Goal: Transaction & Acquisition: Purchase product/service

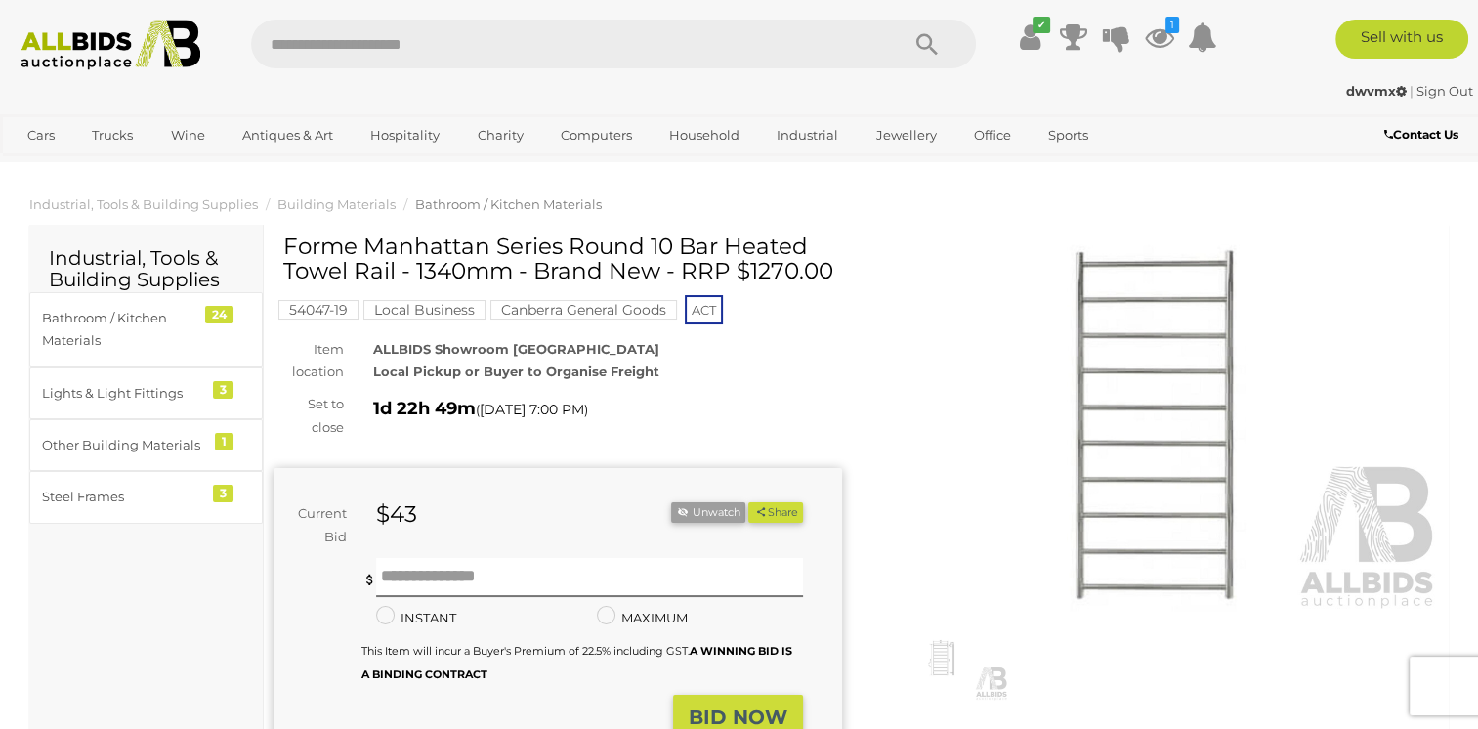
click at [384, 49] on input "text" at bounding box center [565, 44] width 628 height 49
type input "******"
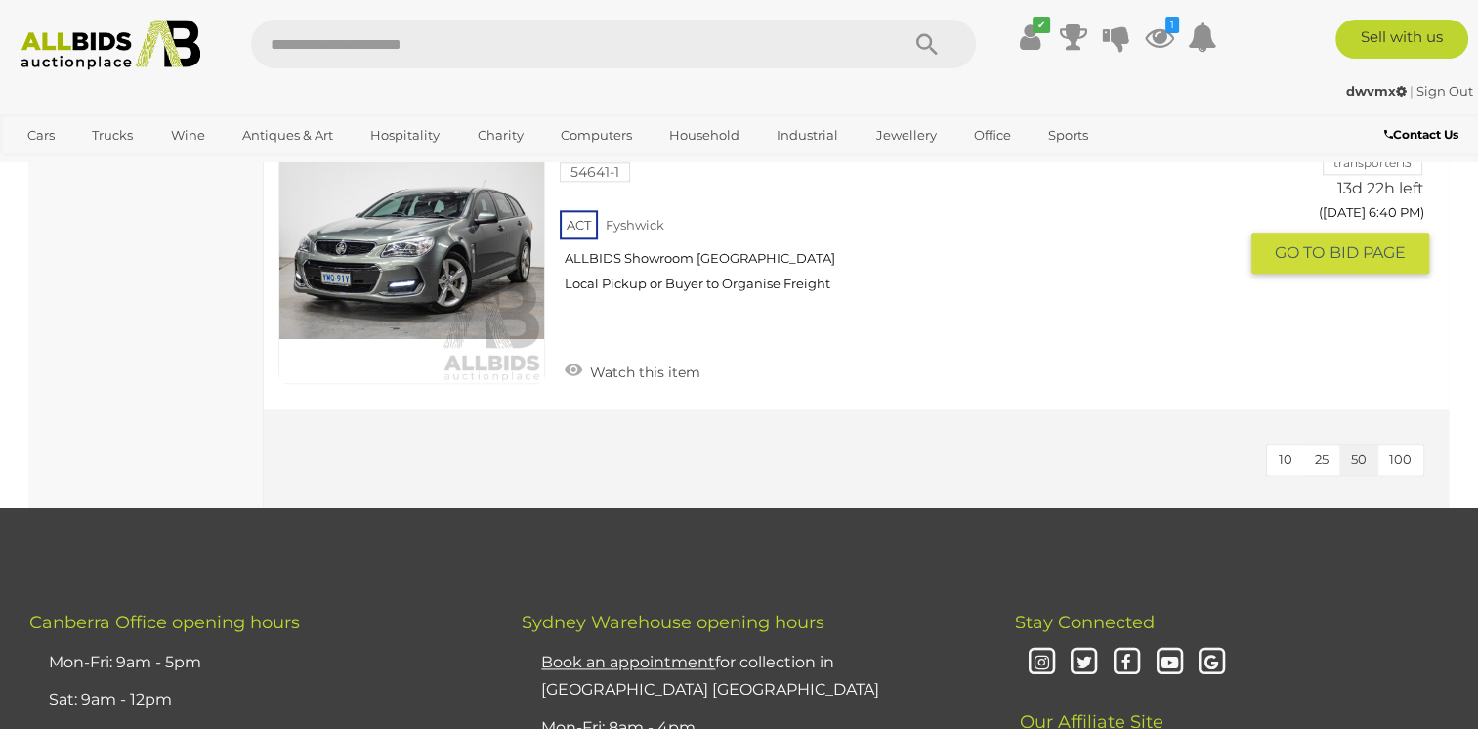
scroll to position [2345, 0]
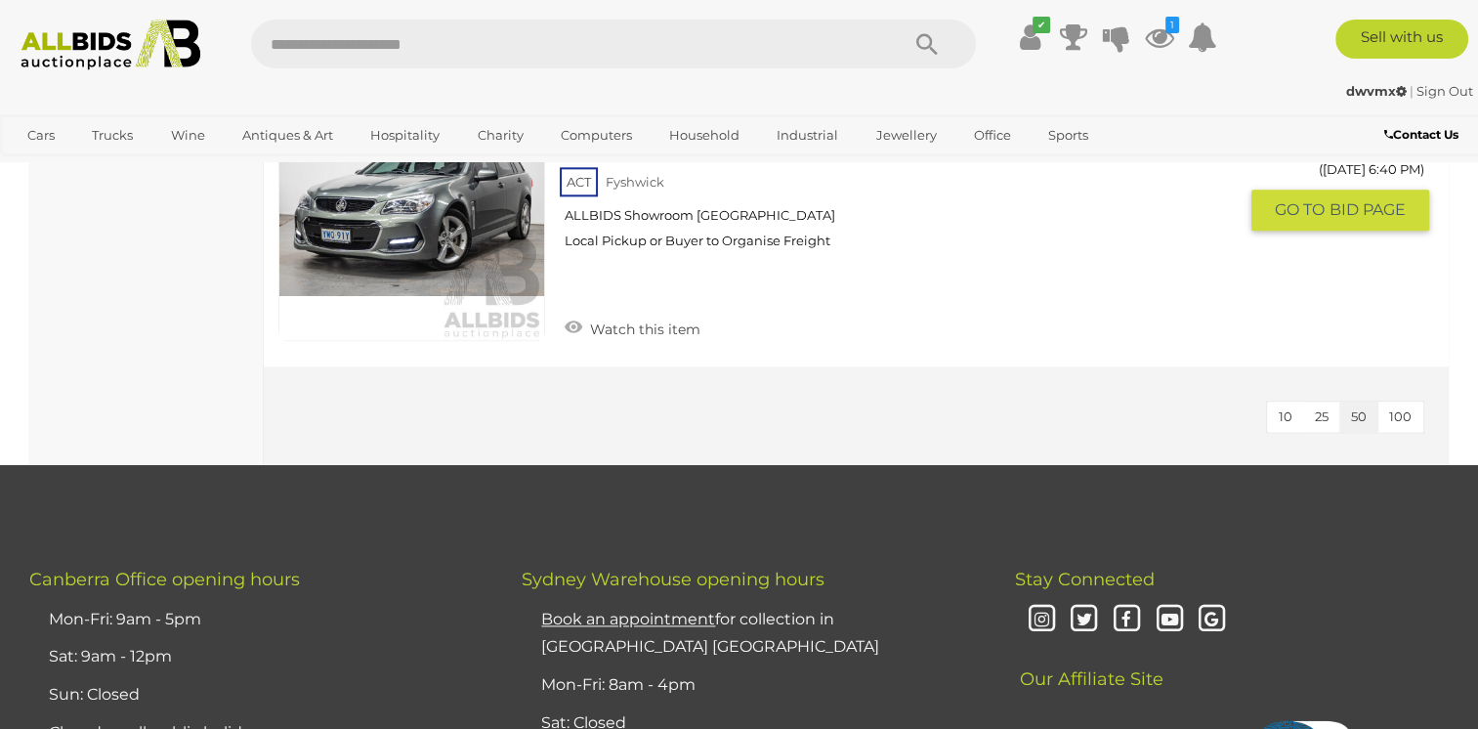
click at [393, 219] on link at bounding box center [411, 207] width 267 height 267
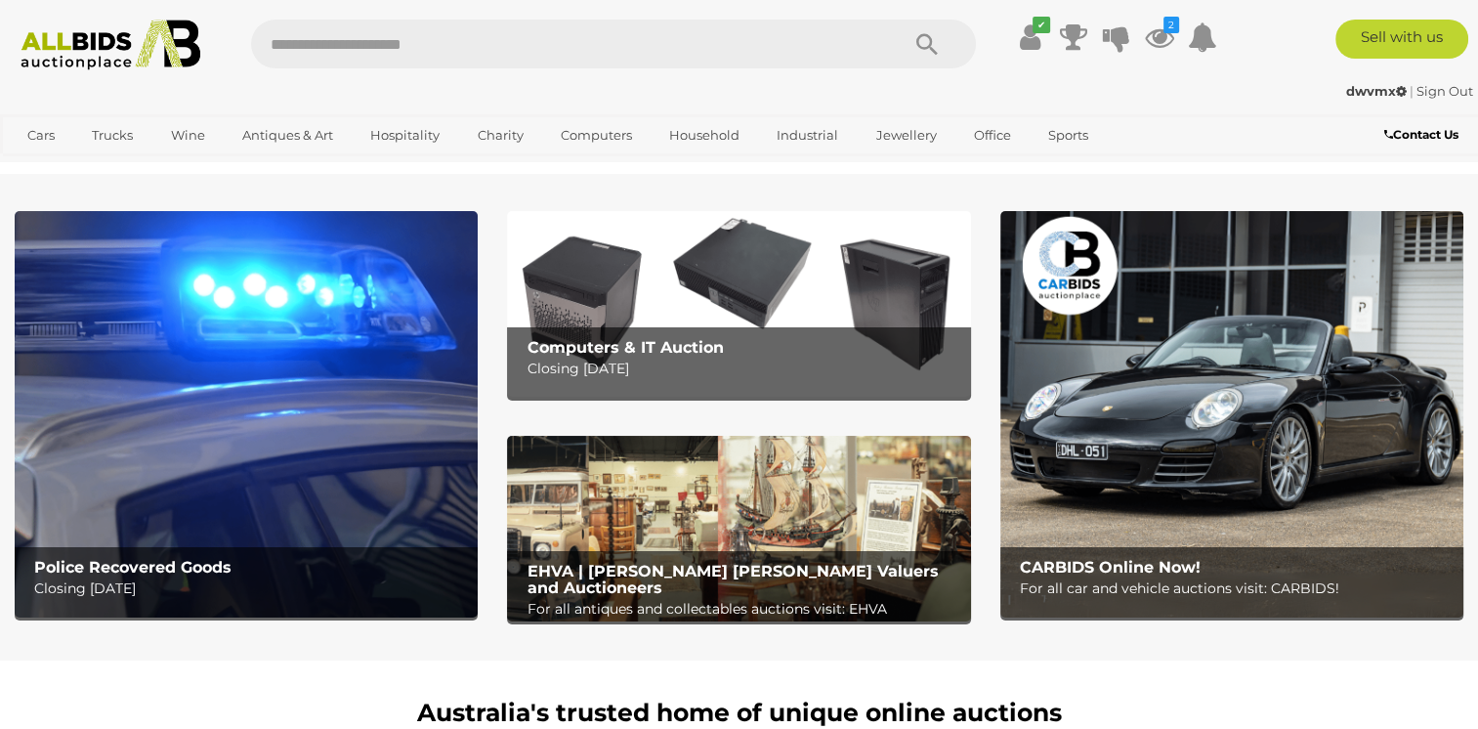
click at [298, 434] on img at bounding box center [246, 414] width 463 height 407
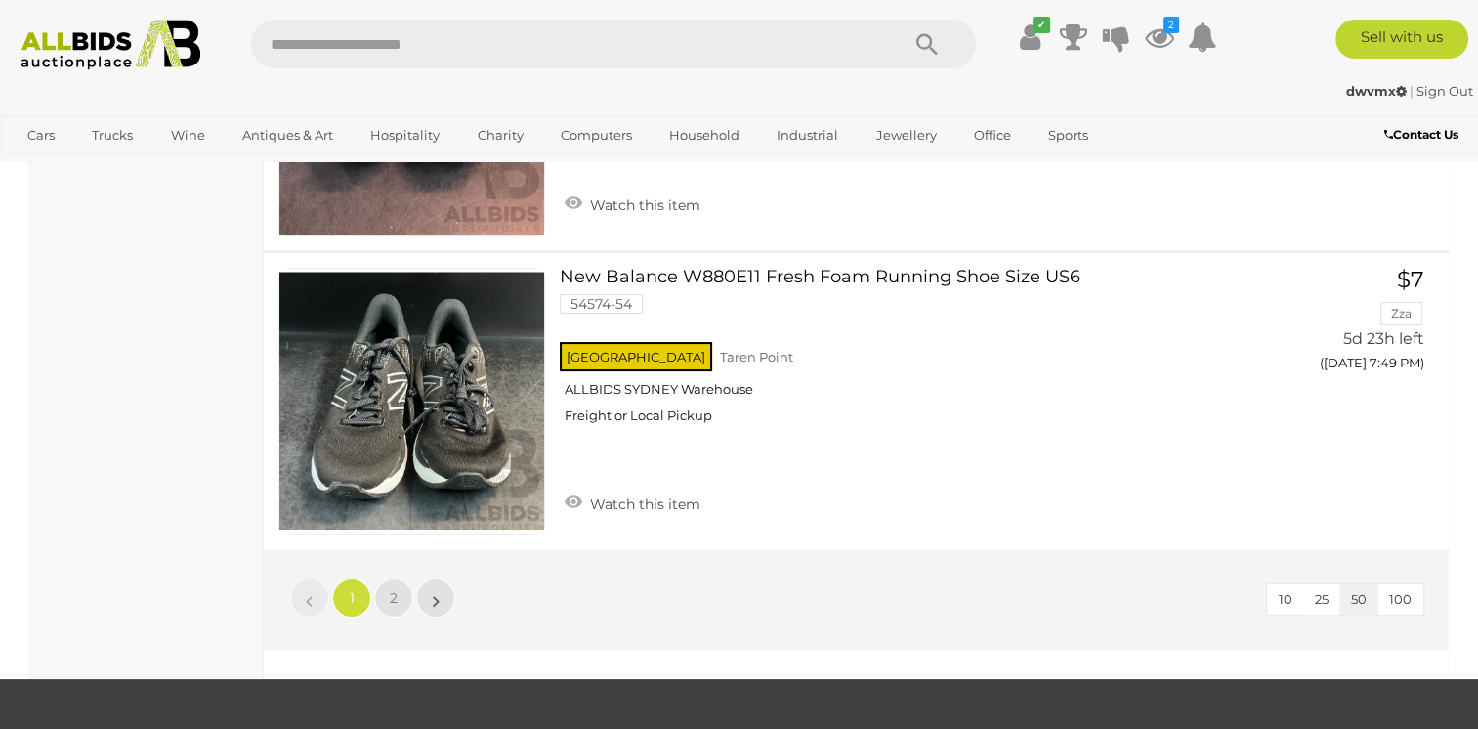
scroll to position [15049, 0]
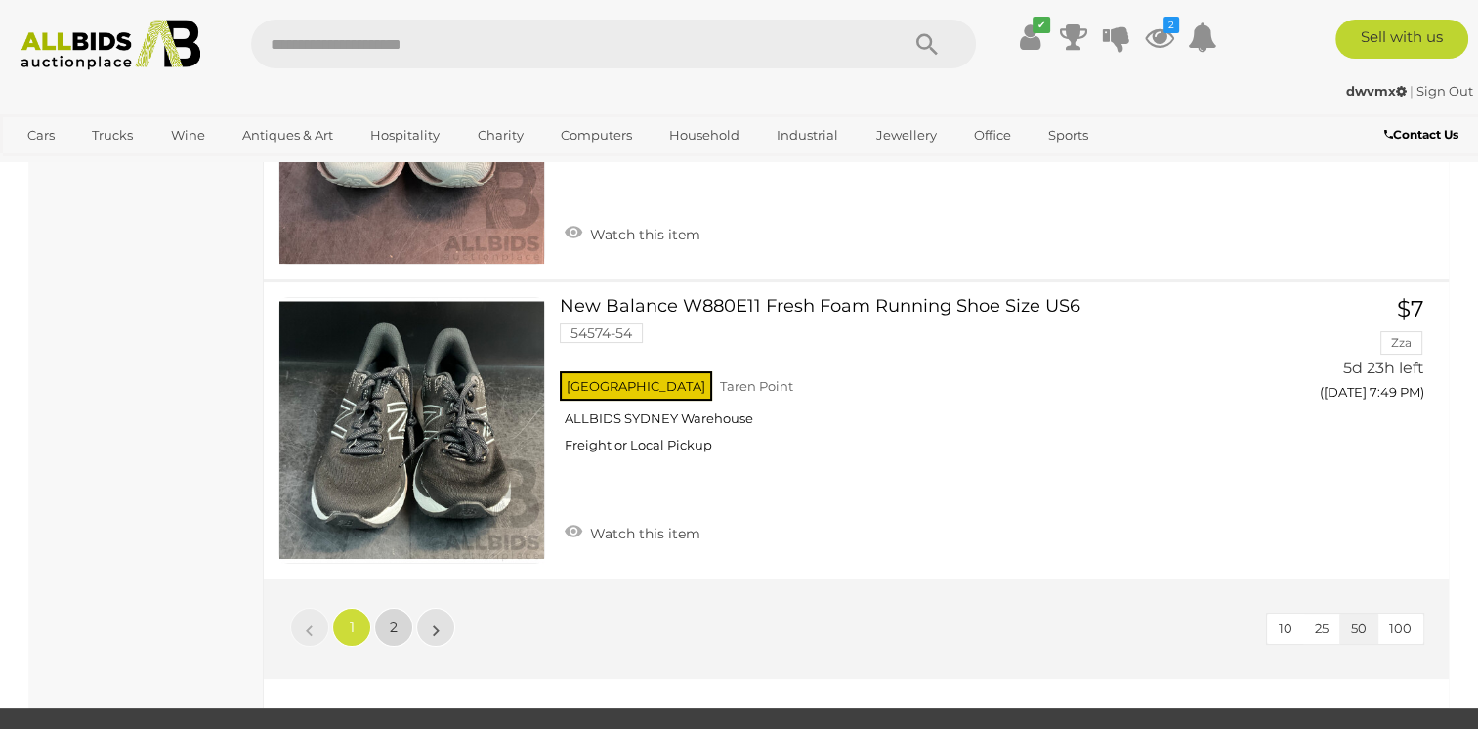
click at [396, 619] on span "2" at bounding box center [394, 628] width 8 height 18
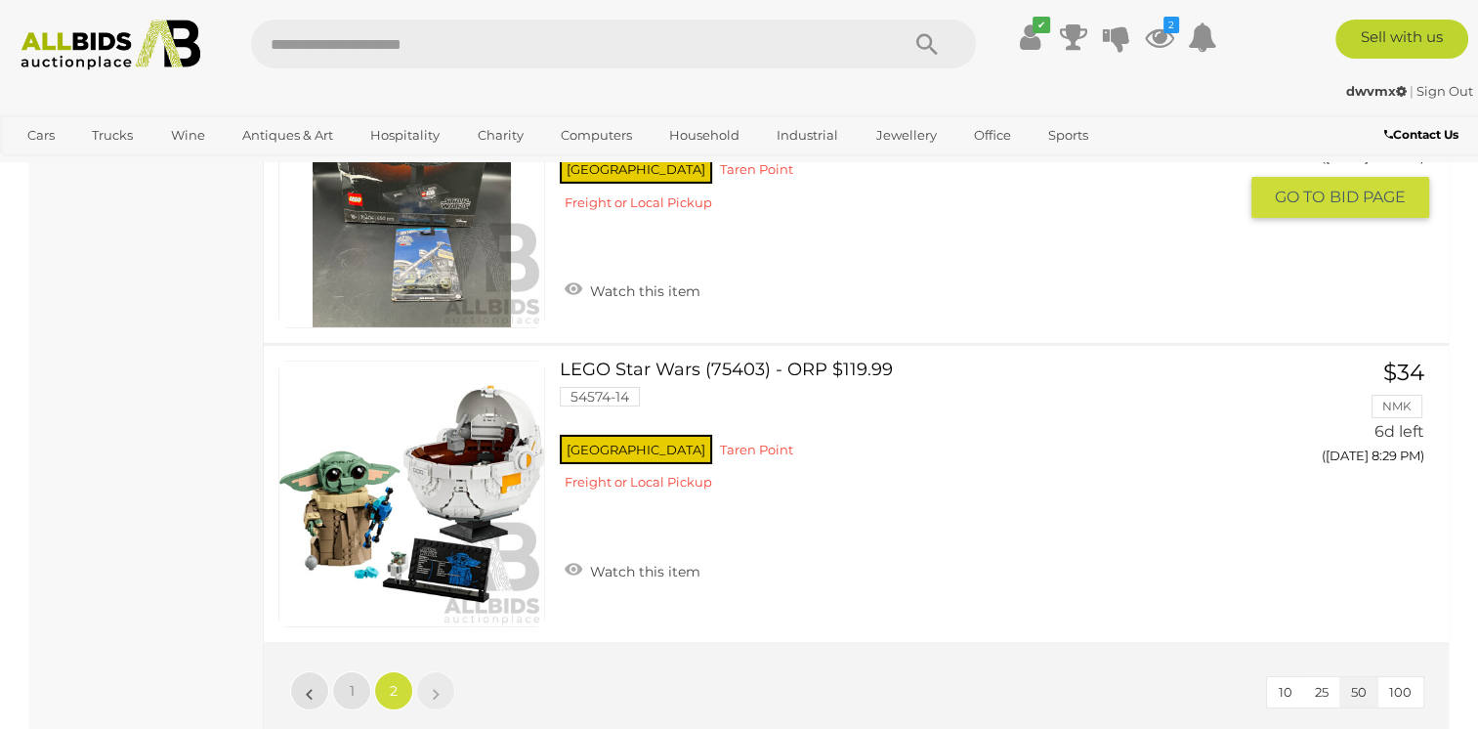
scroll to position [13883, 0]
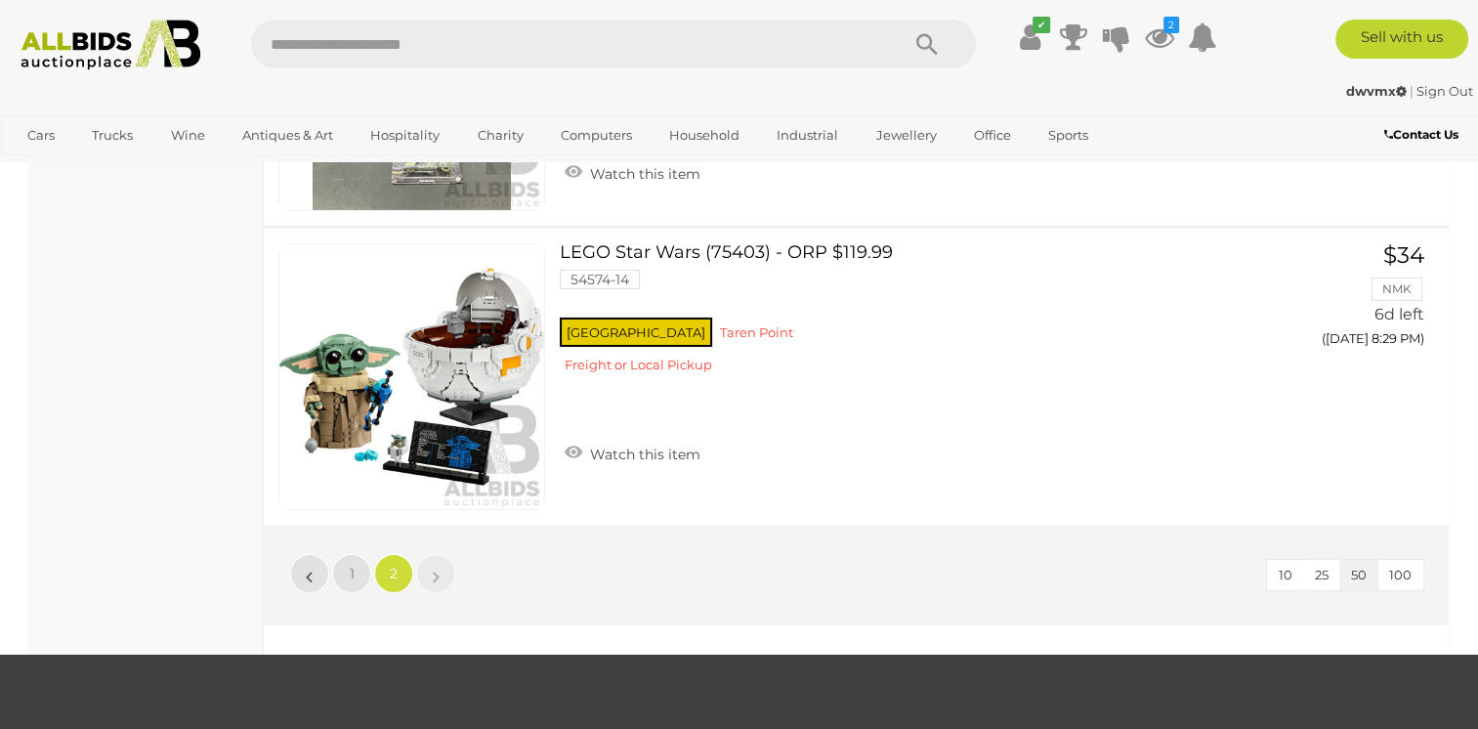
click at [379, 49] on input "text" at bounding box center [565, 44] width 628 height 49
type input "******"
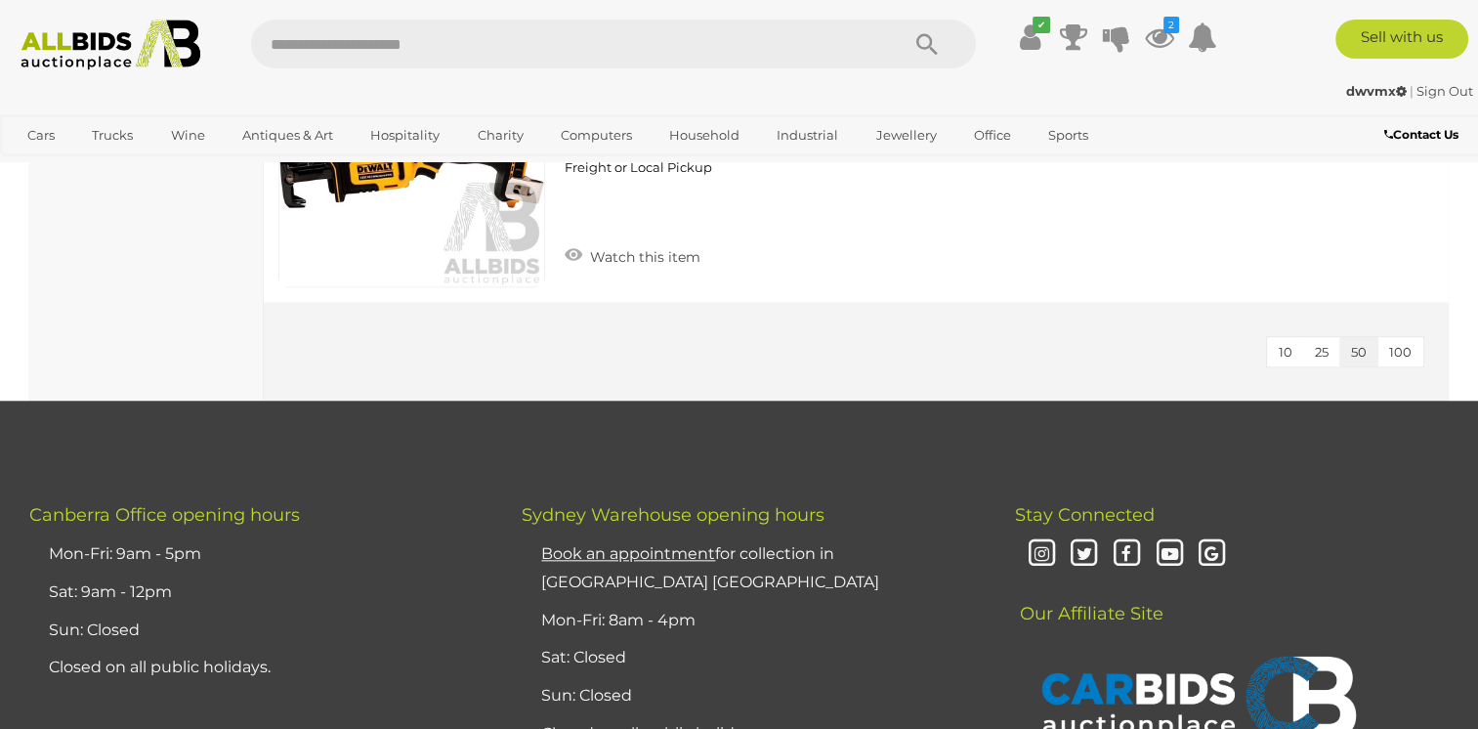
scroll to position [1759, 0]
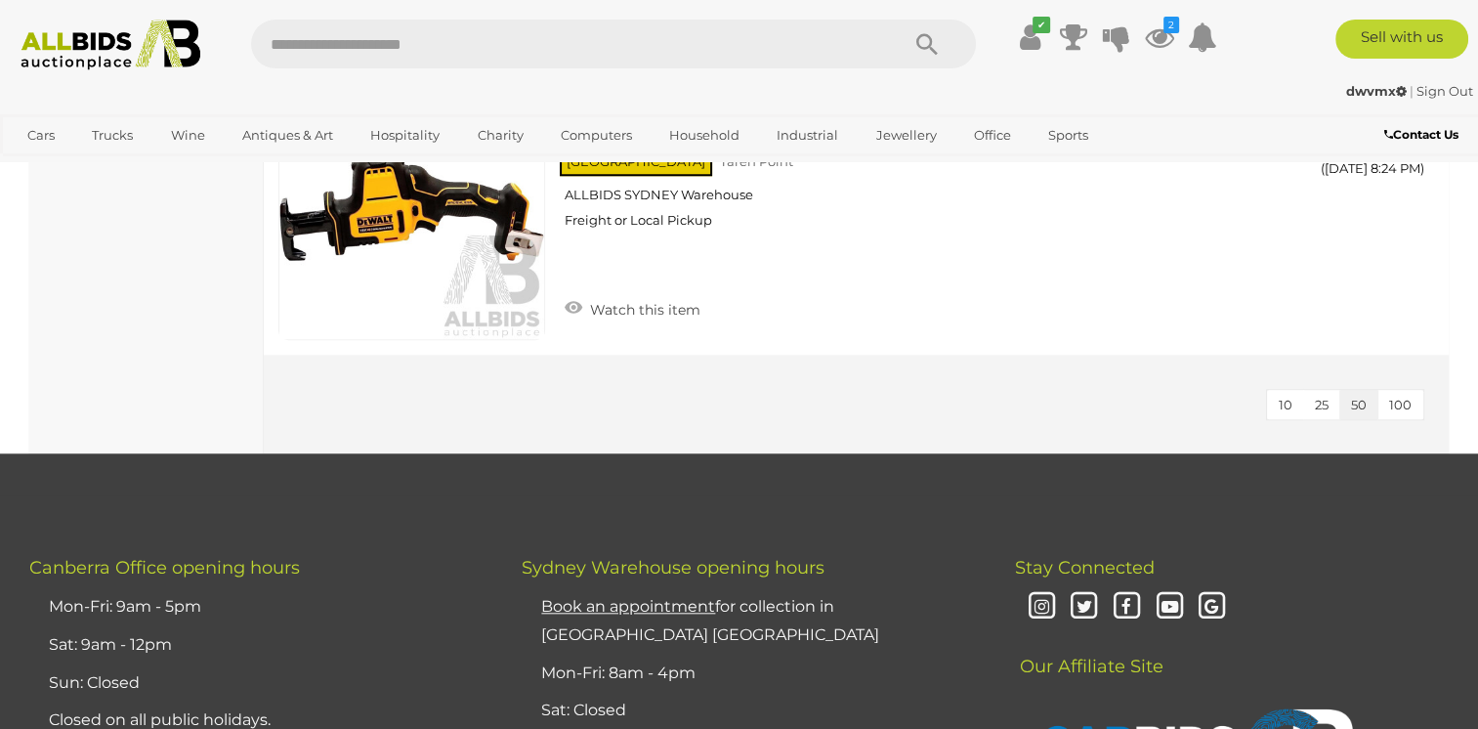
click at [485, 50] on input "text" at bounding box center [565, 44] width 628 height 49
type input "*********"
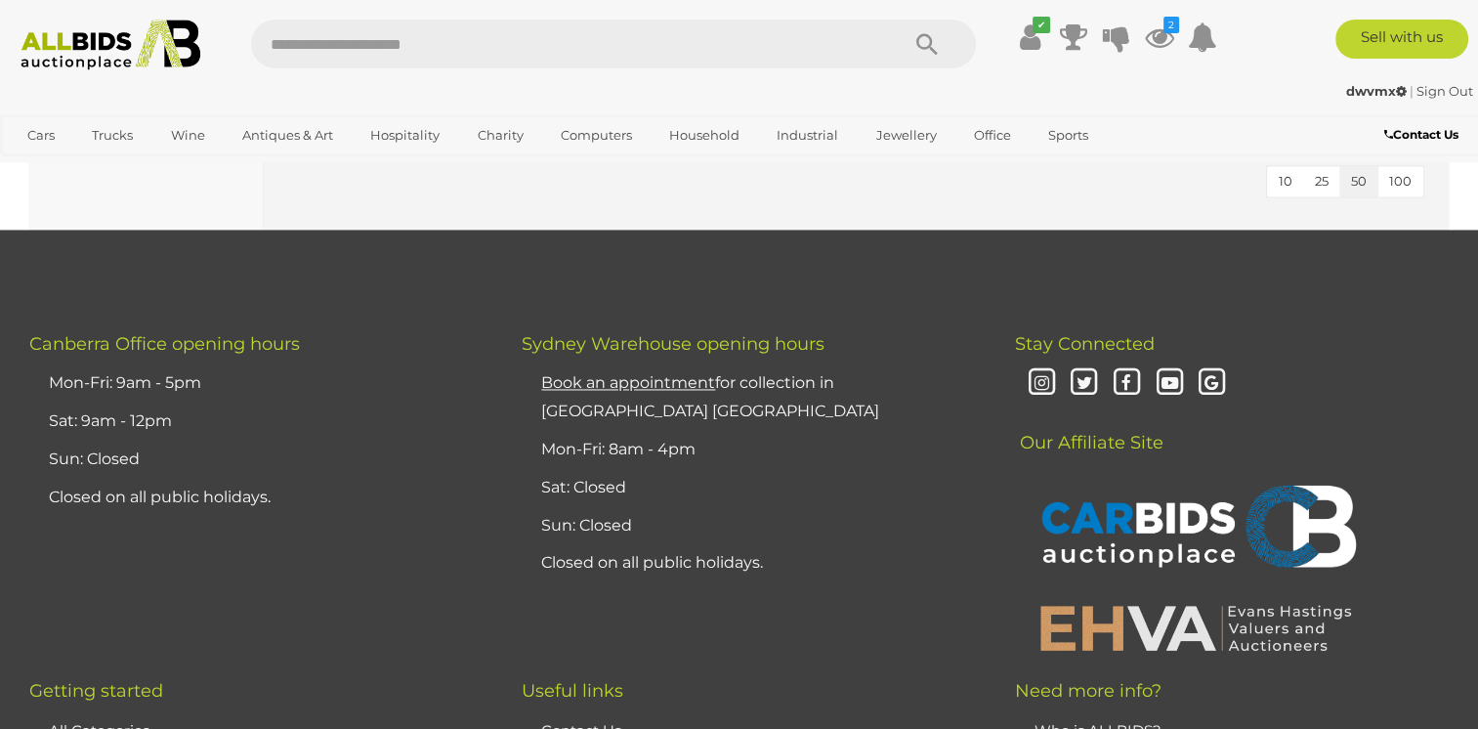
scroll to position [3029, 0]
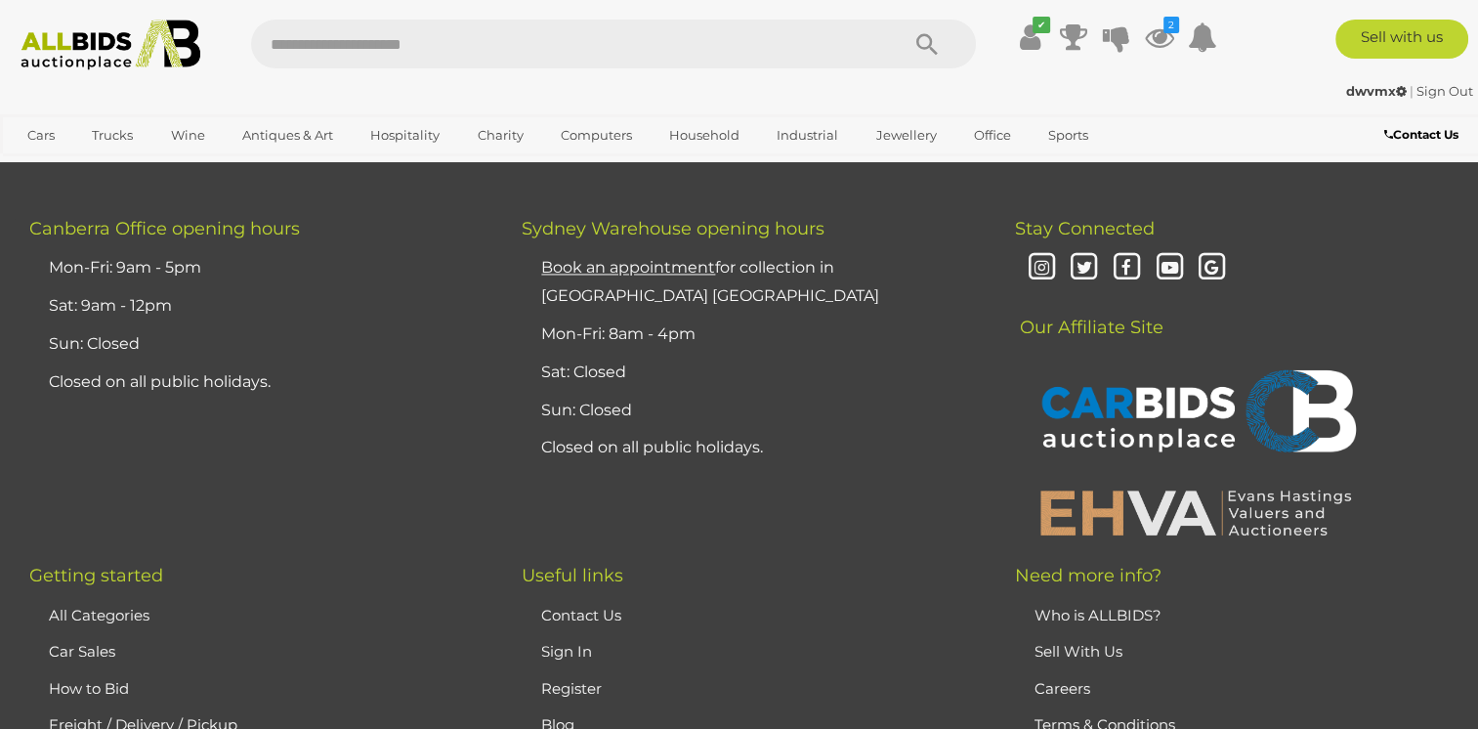
click at [331, 41] on input "text" at bounding box center [565, 44] width 628 height 49
type input "*****"
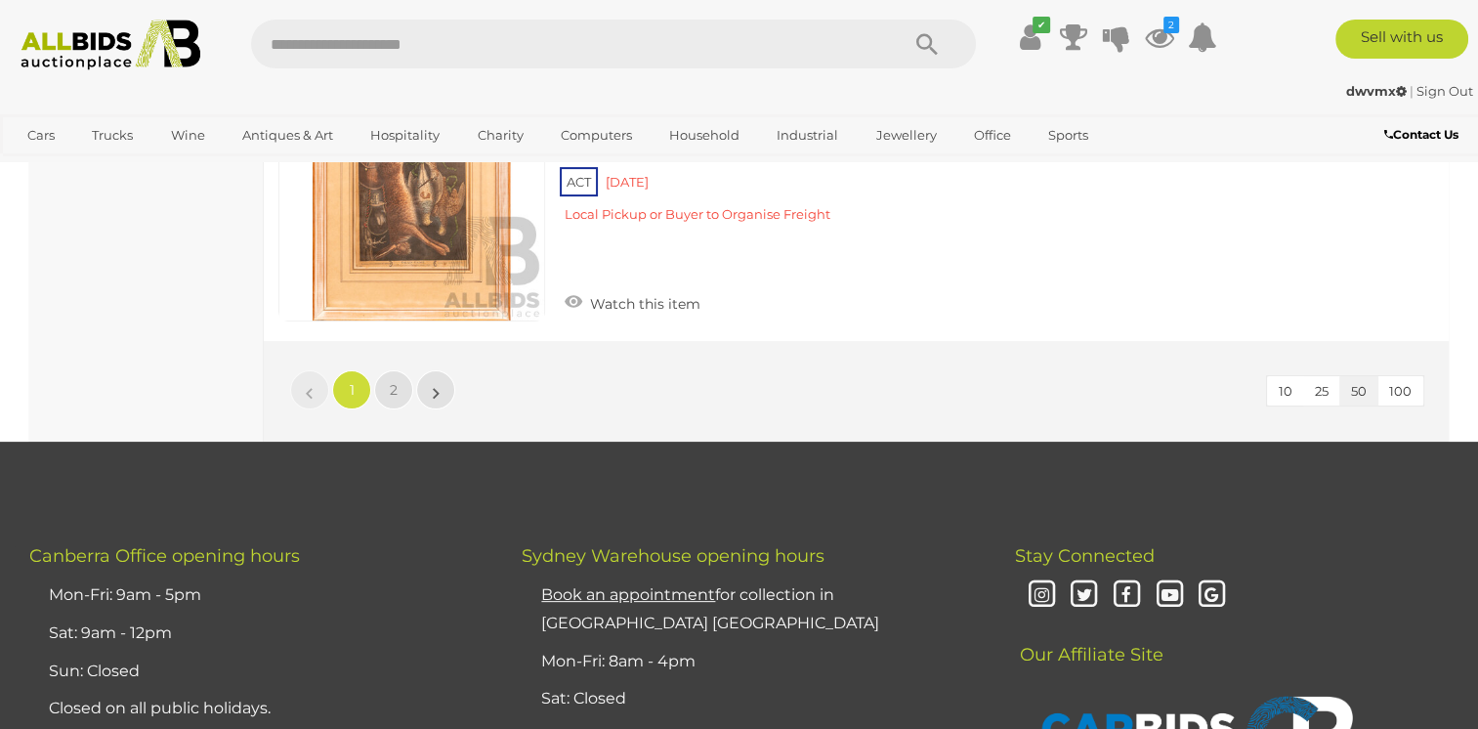
scroll to position [15146, 0]
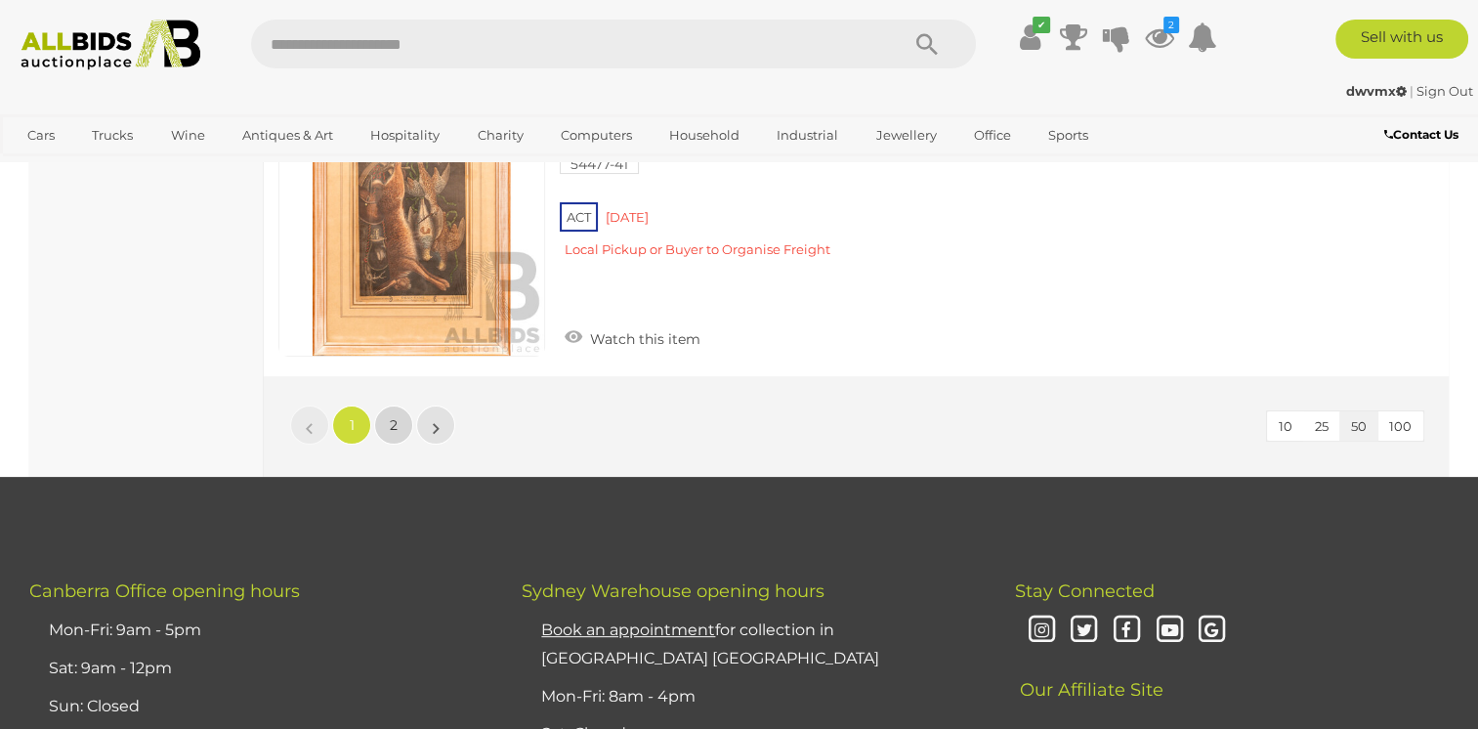
click at [392, 416] on span "2" at bounding box center [394, 425] width 8 height 18
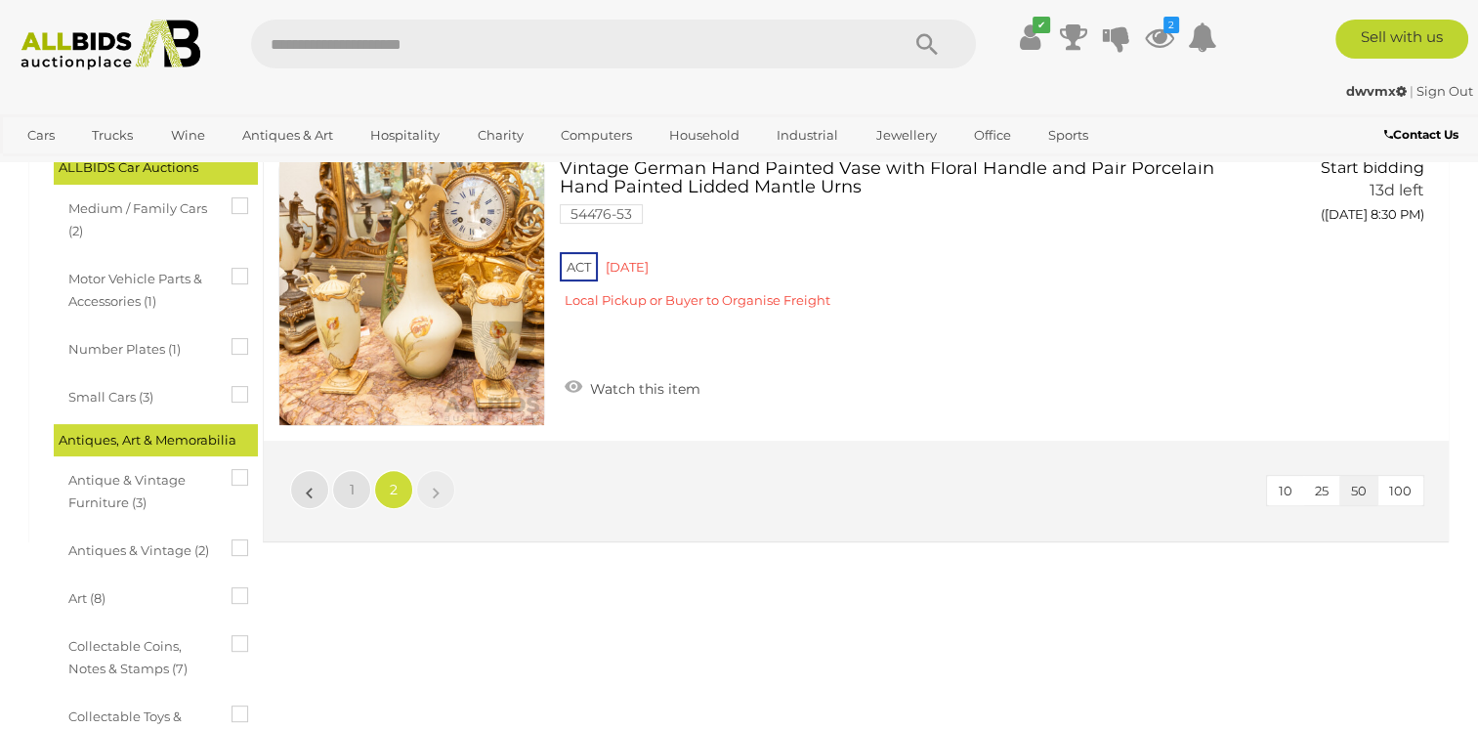
scroll to position [489, 0]
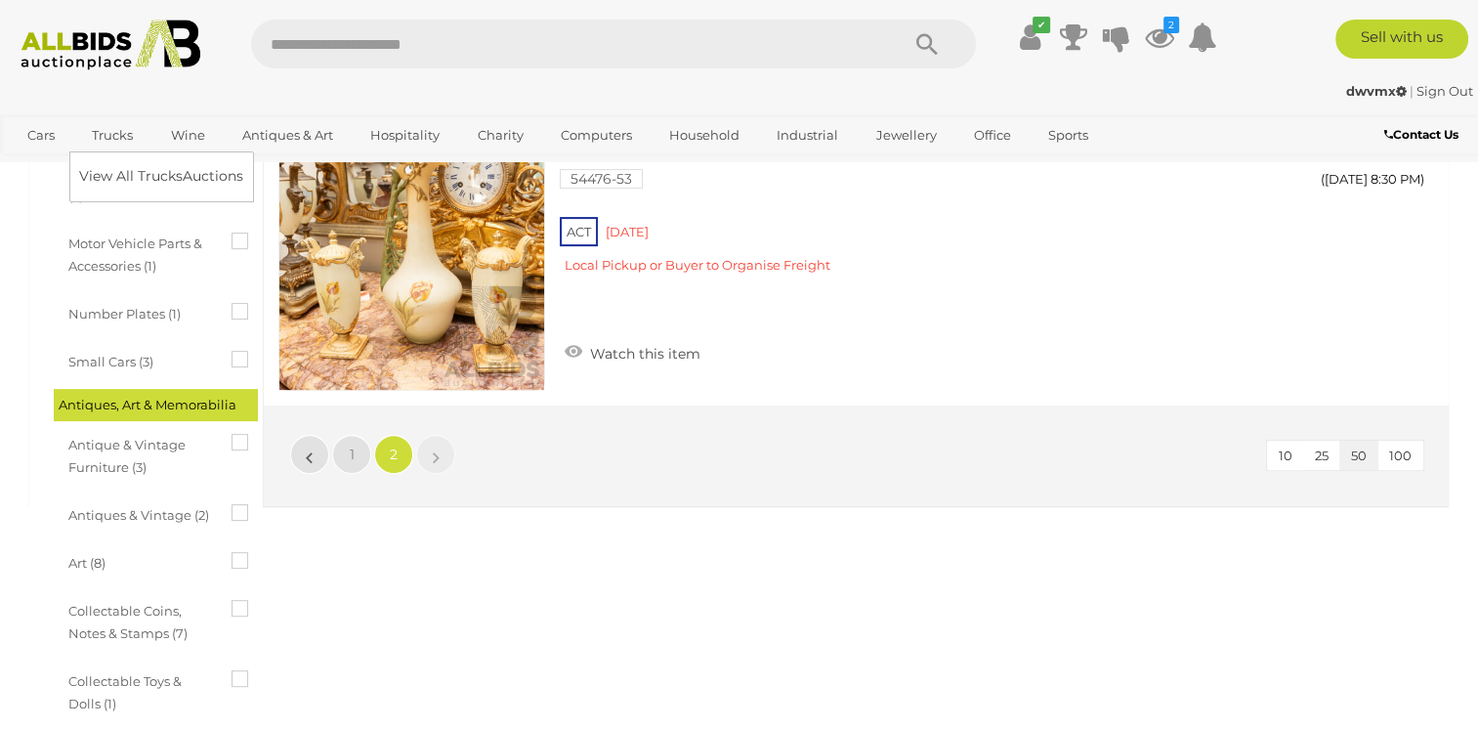
click at [112, 135] on link "Trucks" at bounding box center [112, 135] width 66 height 32
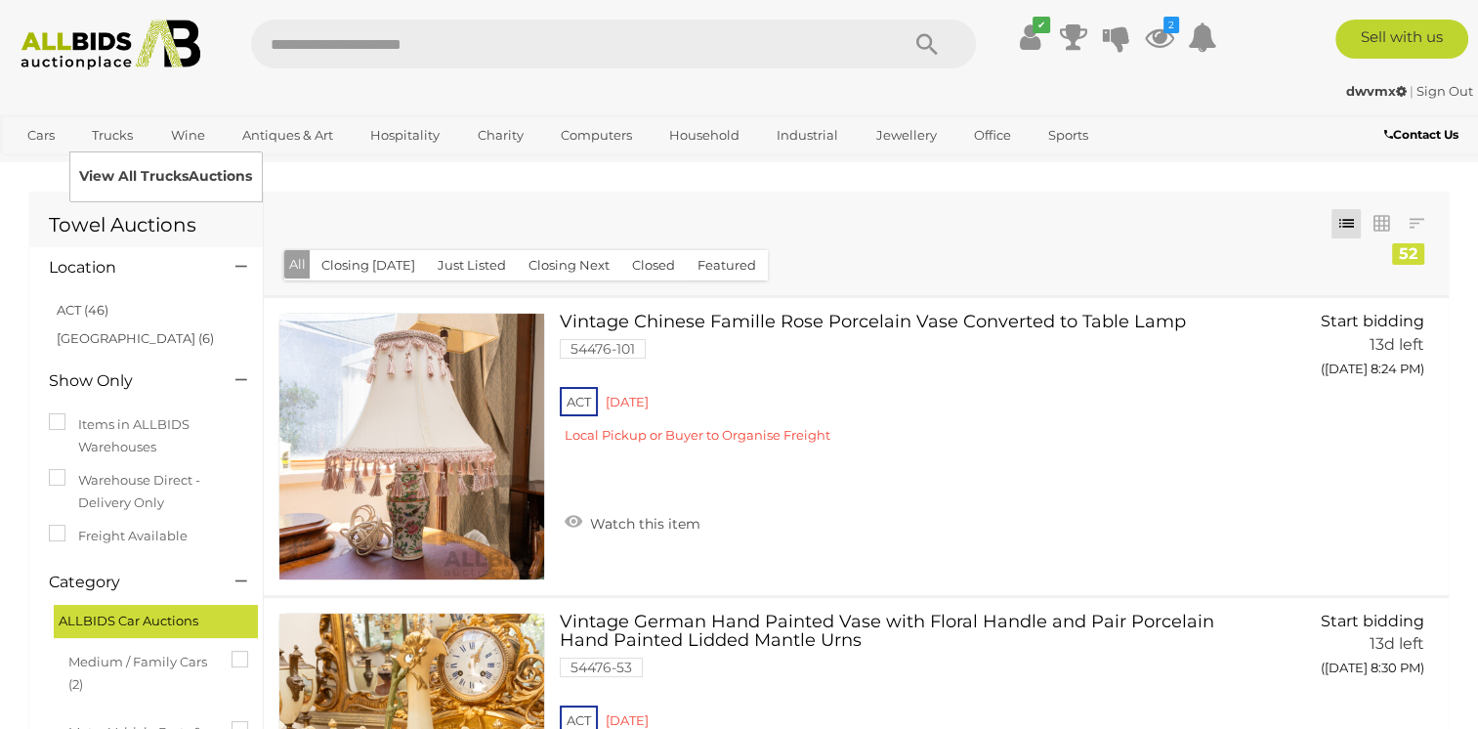
click at [121, 173] on link "View All Trucks Auctions" at bounding box center [165, 176] width 173 height 30
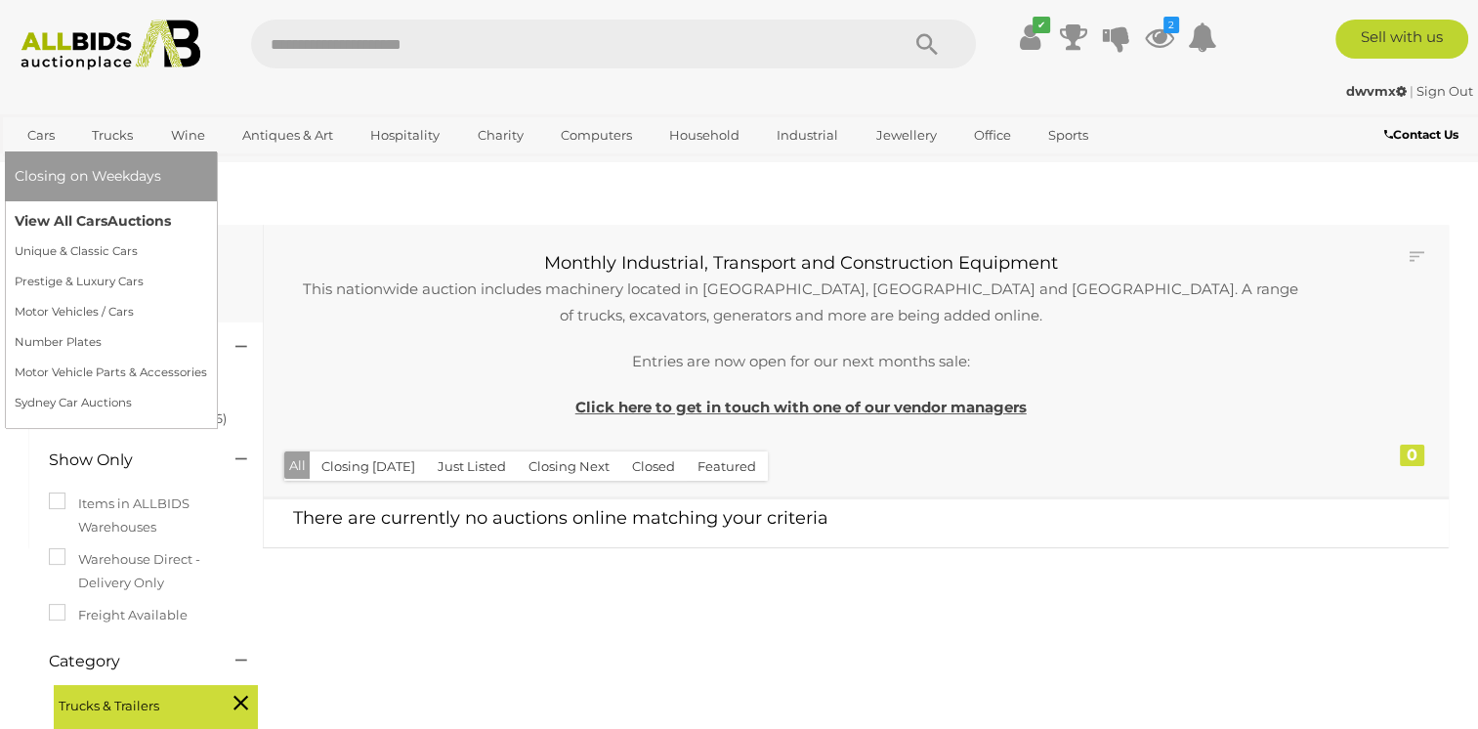
click at [70, 214] on link "View All Cars Auctions" at bounding box center [111, 221] width 193 height 30
